Goal: Transaction & Acquisition: Purchase product/service

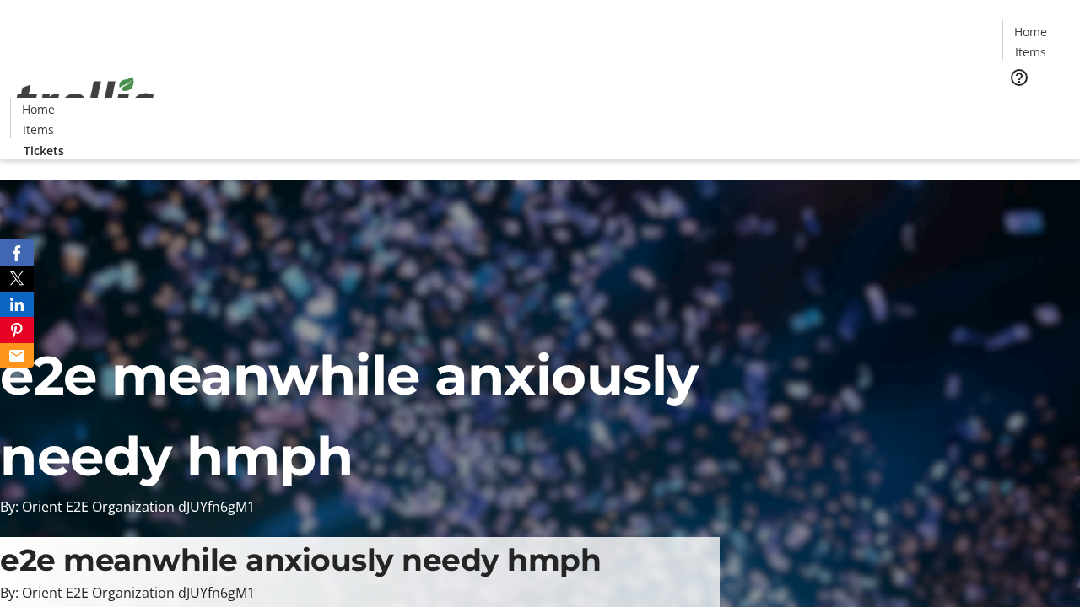
click at [1016, 98] on span "Tickets" at bounding box center [1036, 107] width 40 height 18
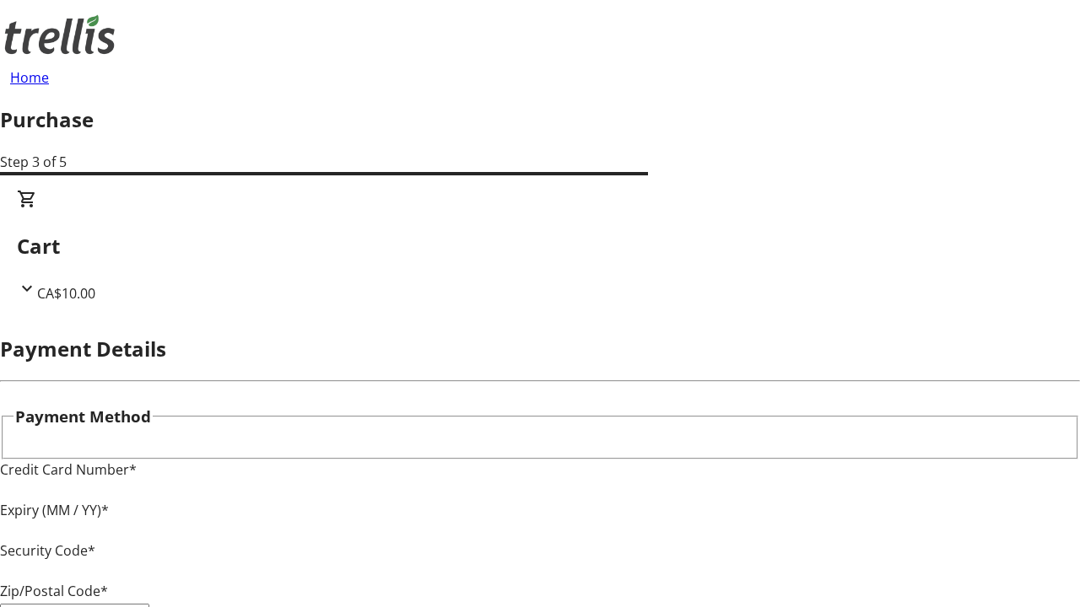
type input "V1Y 0C2"
